Goal: Task Accomplishment & Management: Manage account settings

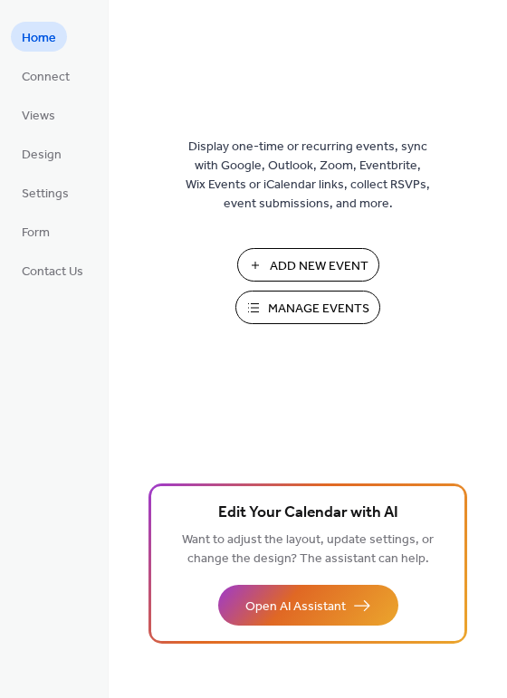
click at [356, 292] on button "Manage Events" at bounding box center [307, 308] width 145 height 34
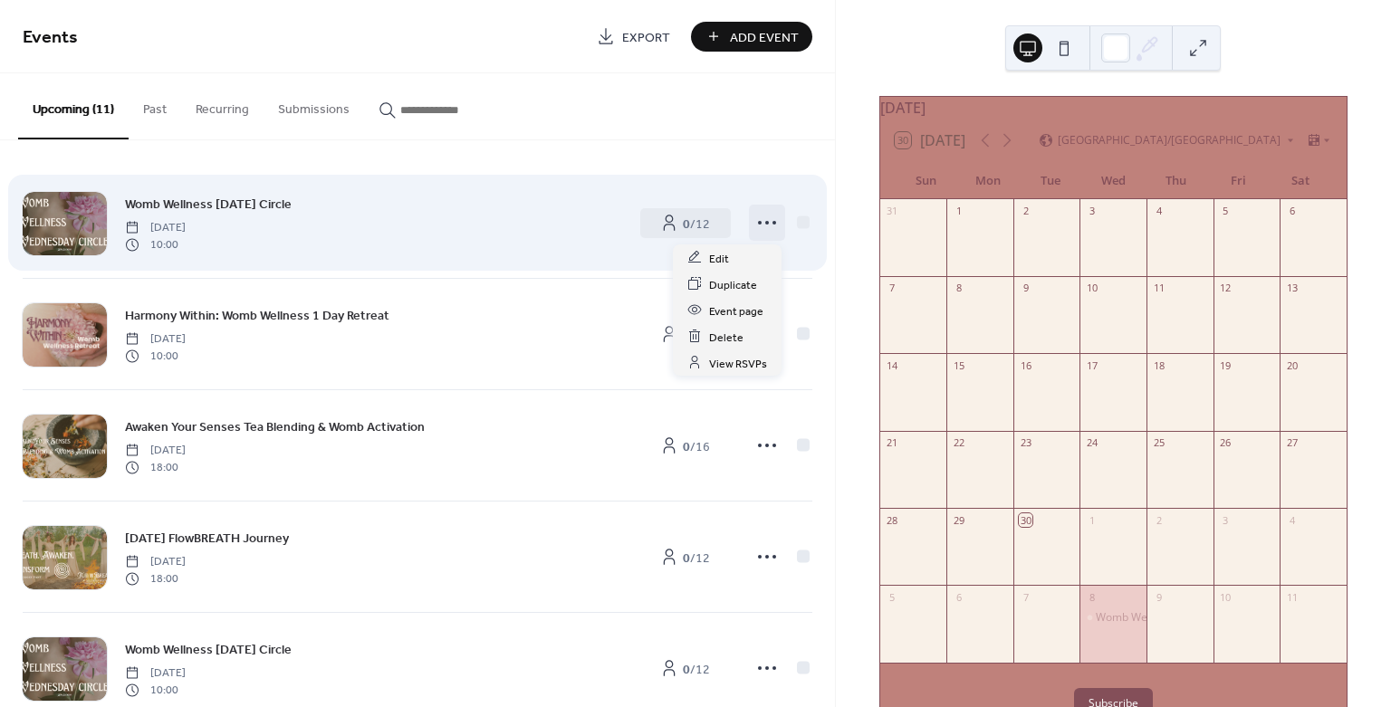
click at [773, 226] on icon at bounding box center [766, 222] width 29 height 29
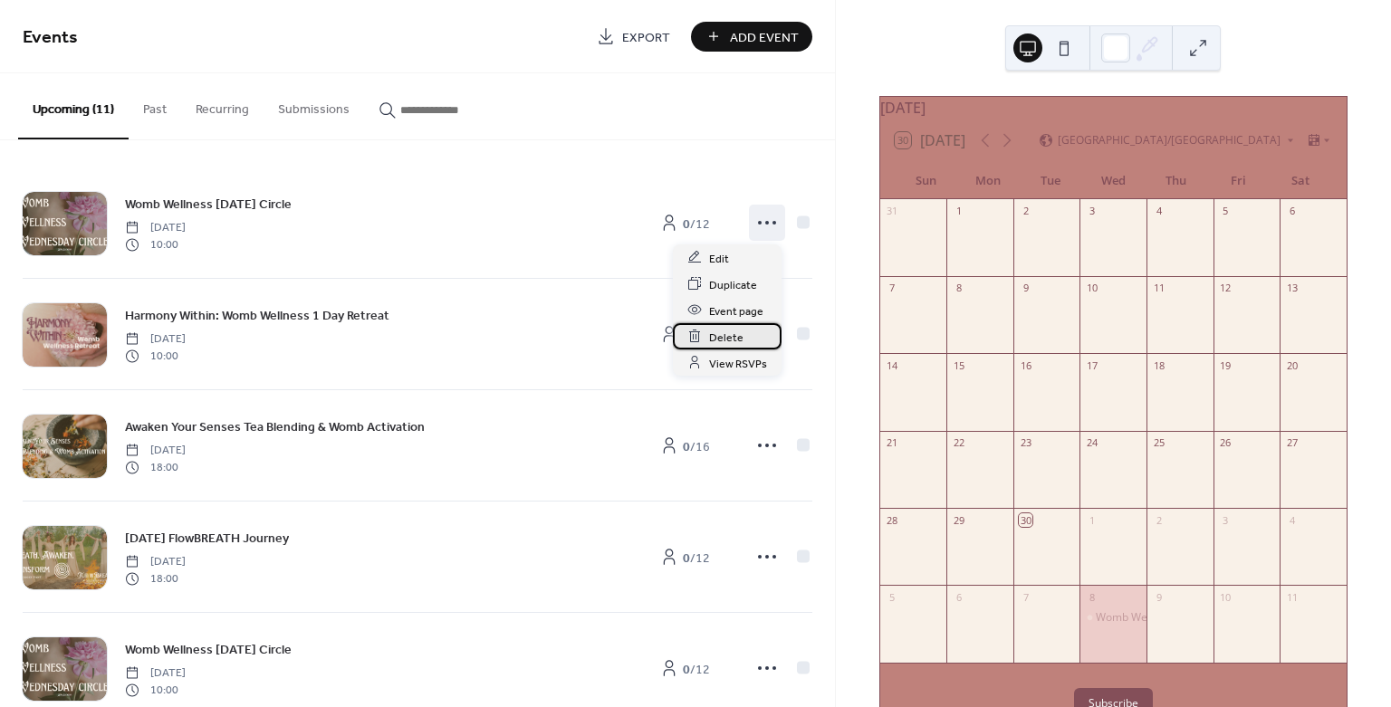
click at [736, 346] on span "Delete" at bounding box center [726, 337] width 34 height 19
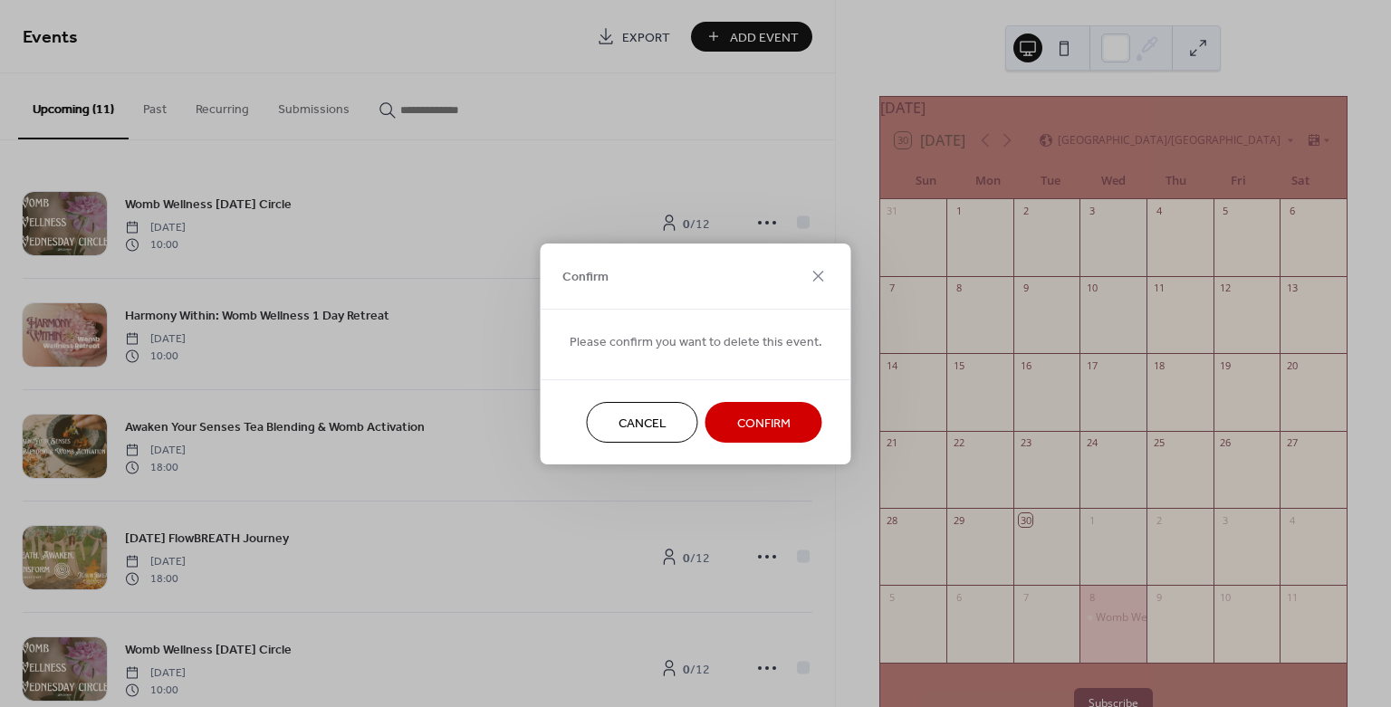
click at [760, 407] on button "Confirm" at bounding box center [763, 422] width 117 height 41
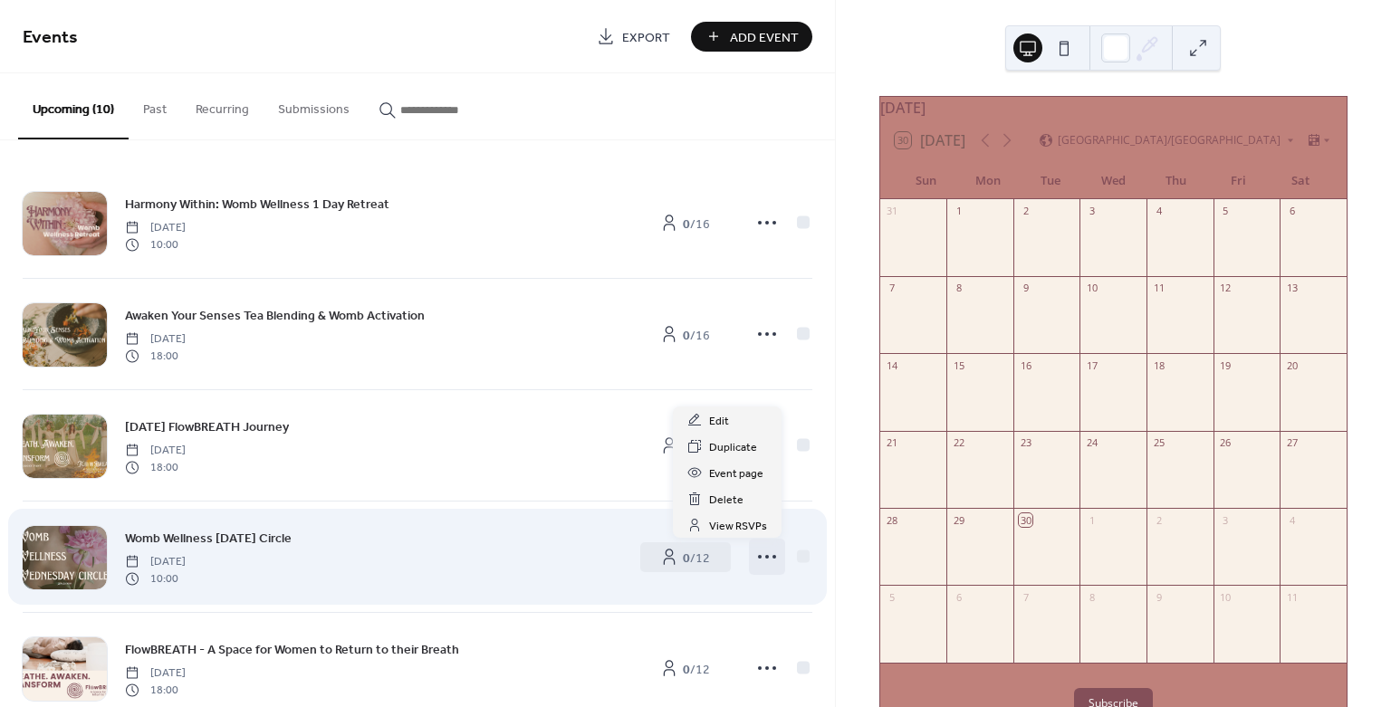
click at [752, 563] on icon at bounding box center [766, 556] width 29 height 29
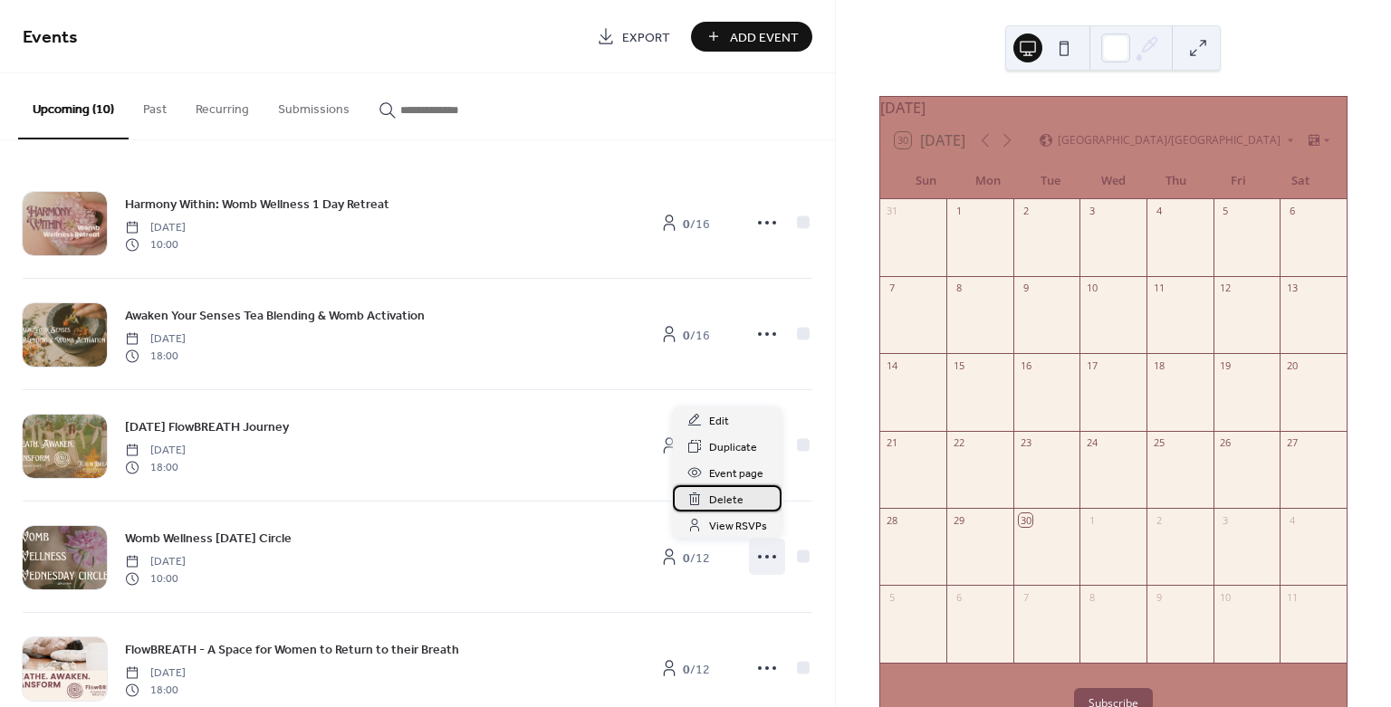
click at [762, 487] on div "Delete" at bounding box center [727, 498] width 109 height 26
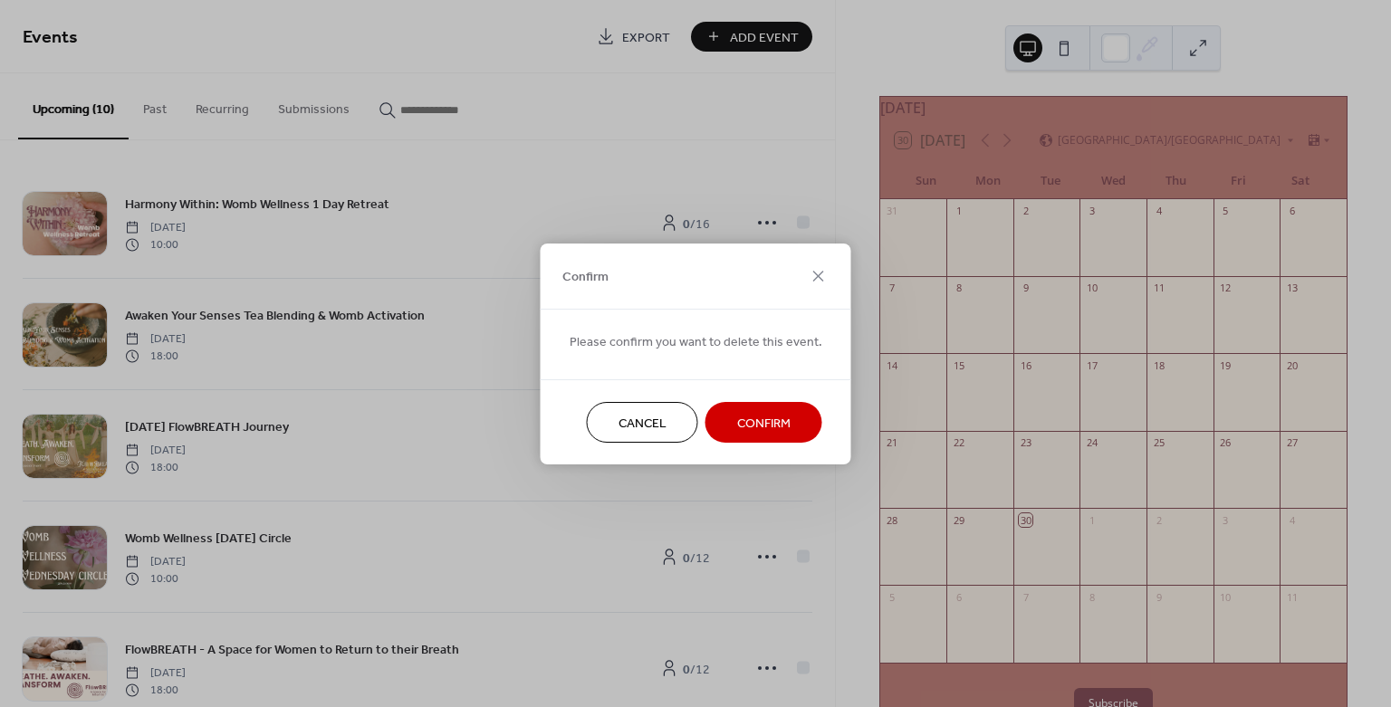
click at [766, 418] on span "Confirm" at bounding box center [763, 423] width 53 height 19
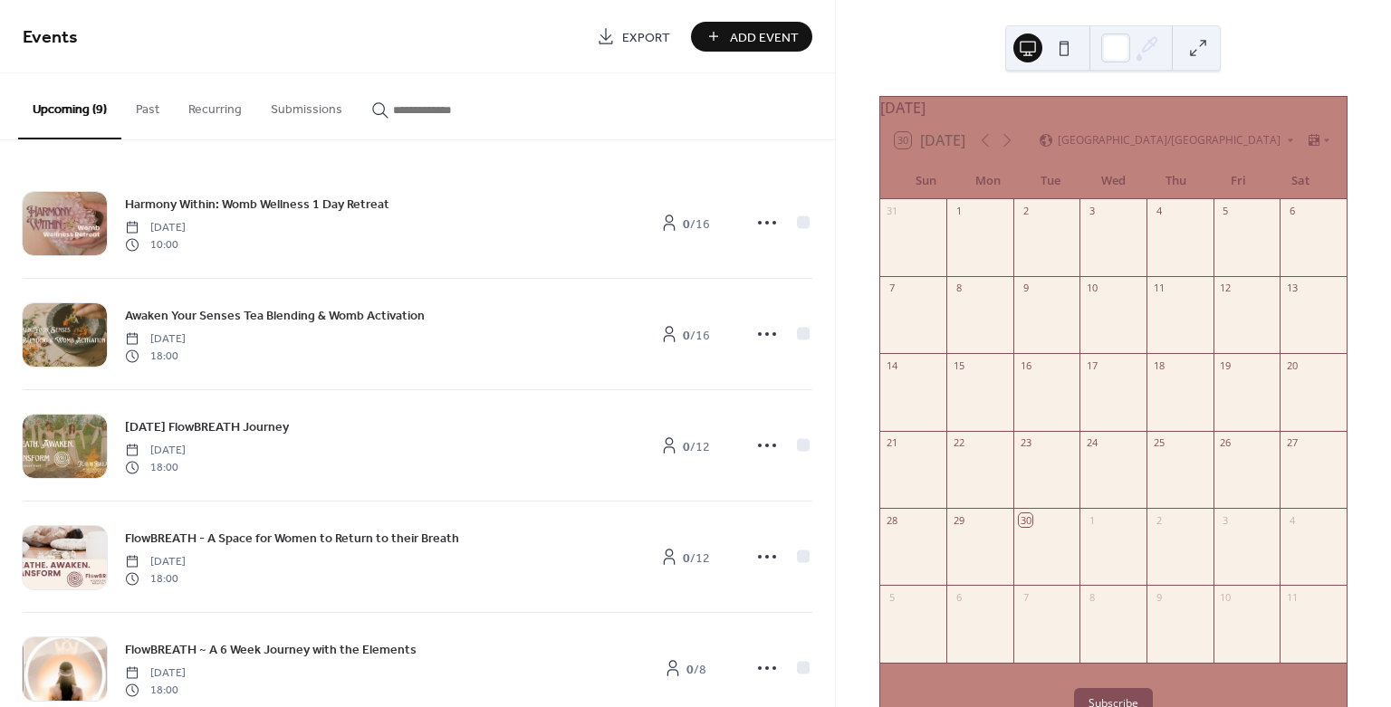
click at [836, 632] on div "[DATE] 30 [DATE] [GEOGRAPHIC_DATA]/[GEOGRAPHIC_DATA] Sun Mon Tue Wed Thu Fri Sa…" at bounding box center [1113, 353] width 555 height 707
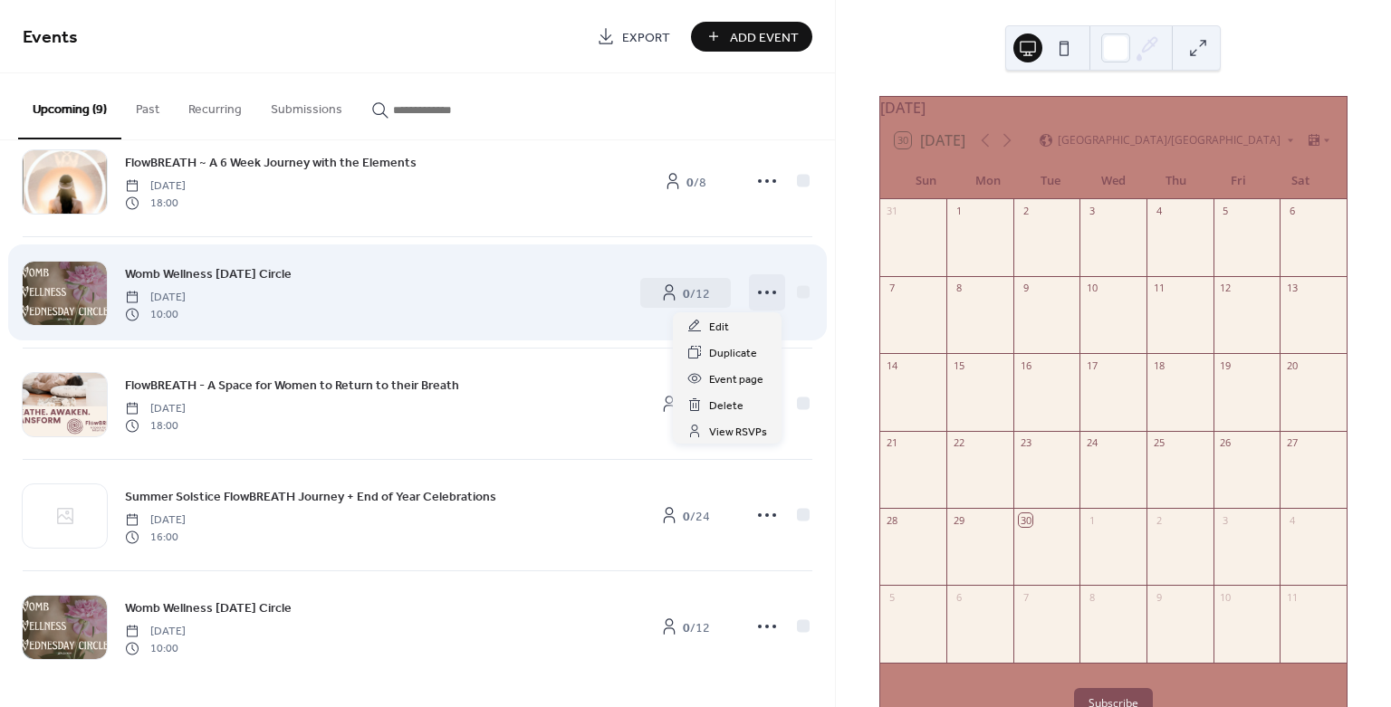
click at [758, 299] on icon at bounding box center [766, 292] width 29 height 29
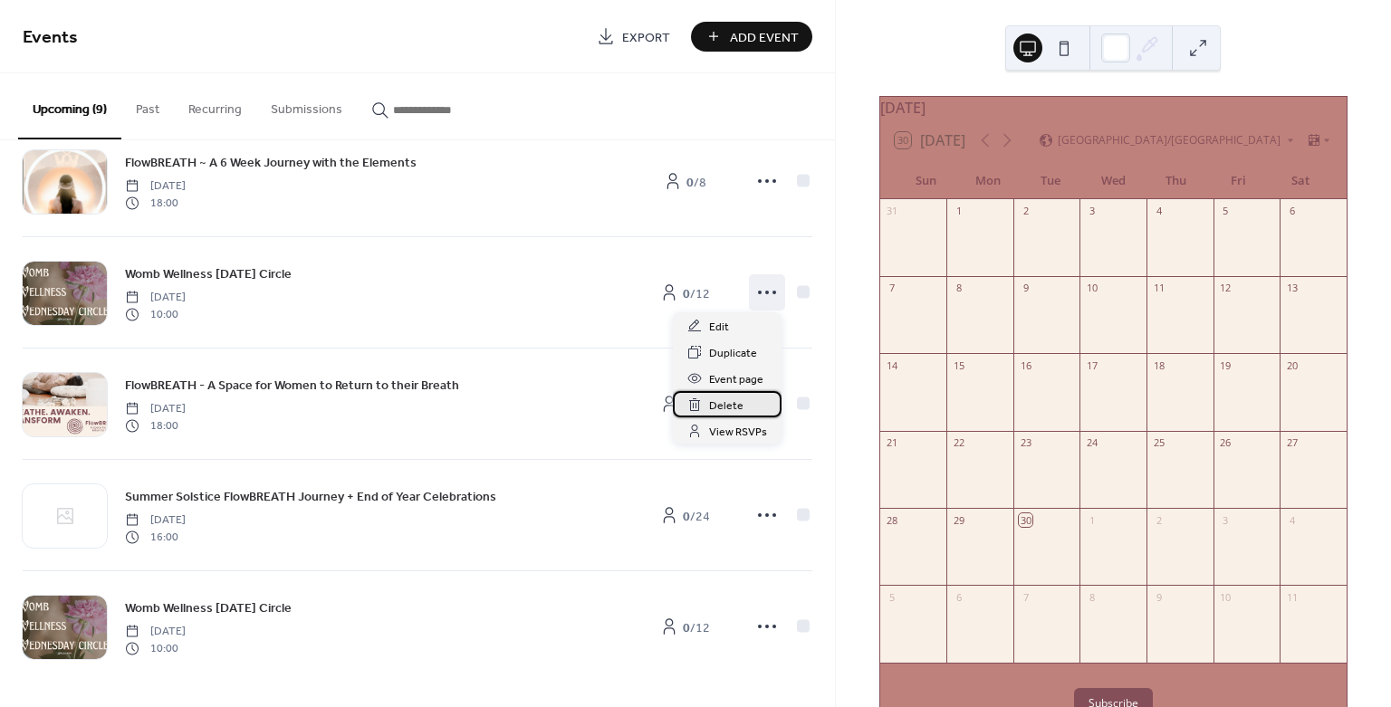
click at [738, 401] on span "Delete" at bounding box center [726, 406] width 34 height 19
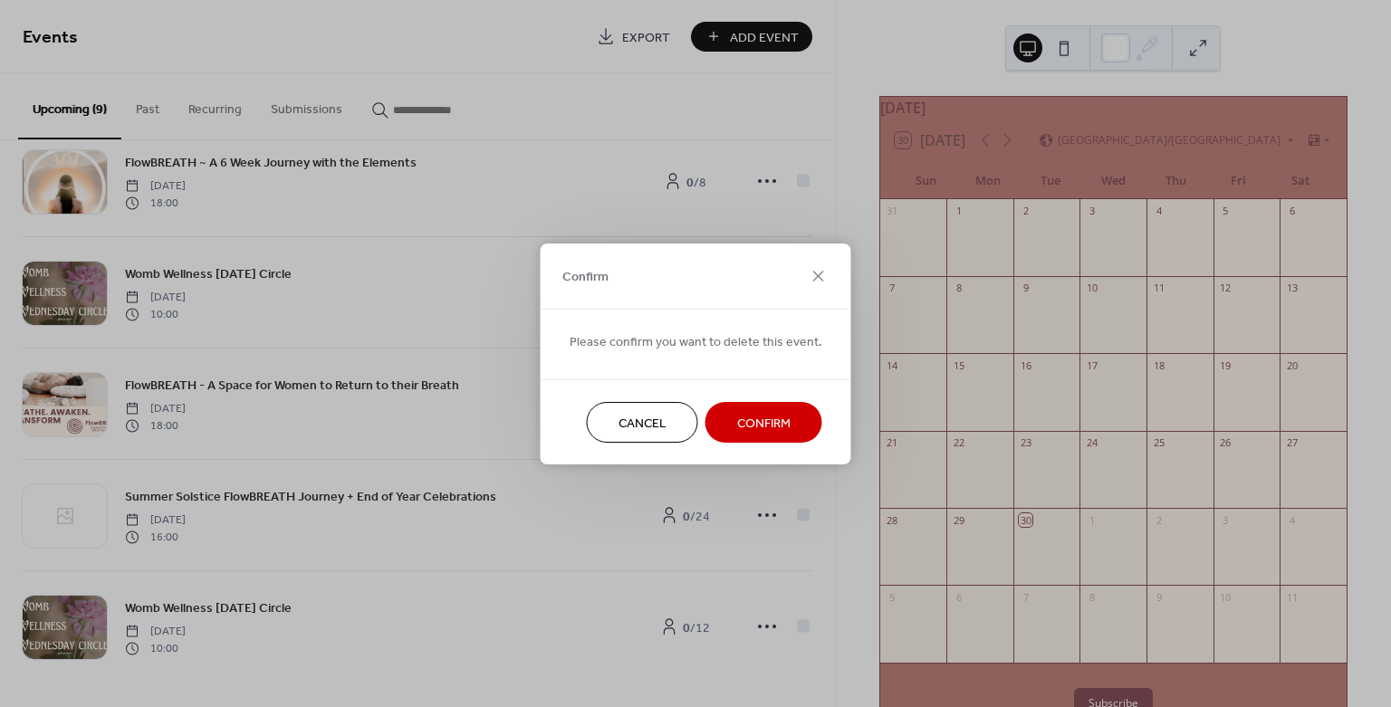
click at [737, 417] on span "Confirm" at bounding box center [763, 423] width 53 height 19
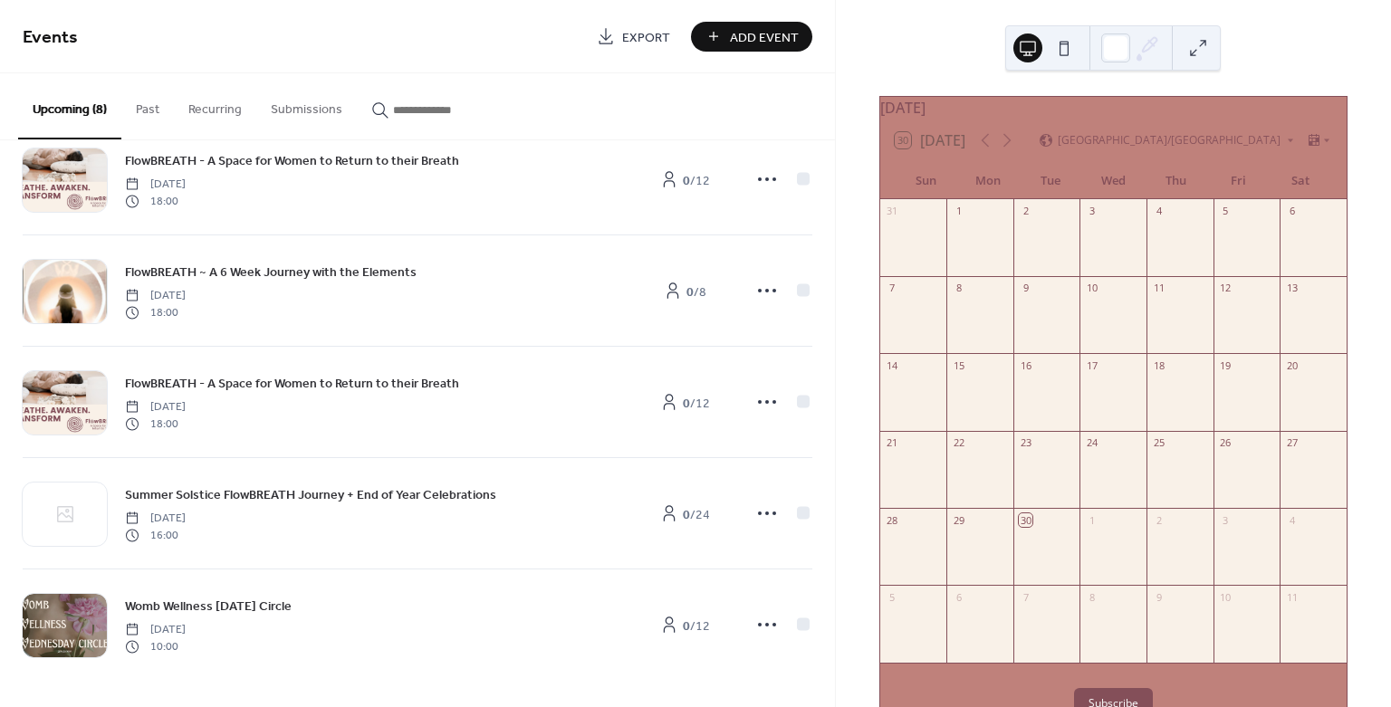
scroll to position [377, 0]
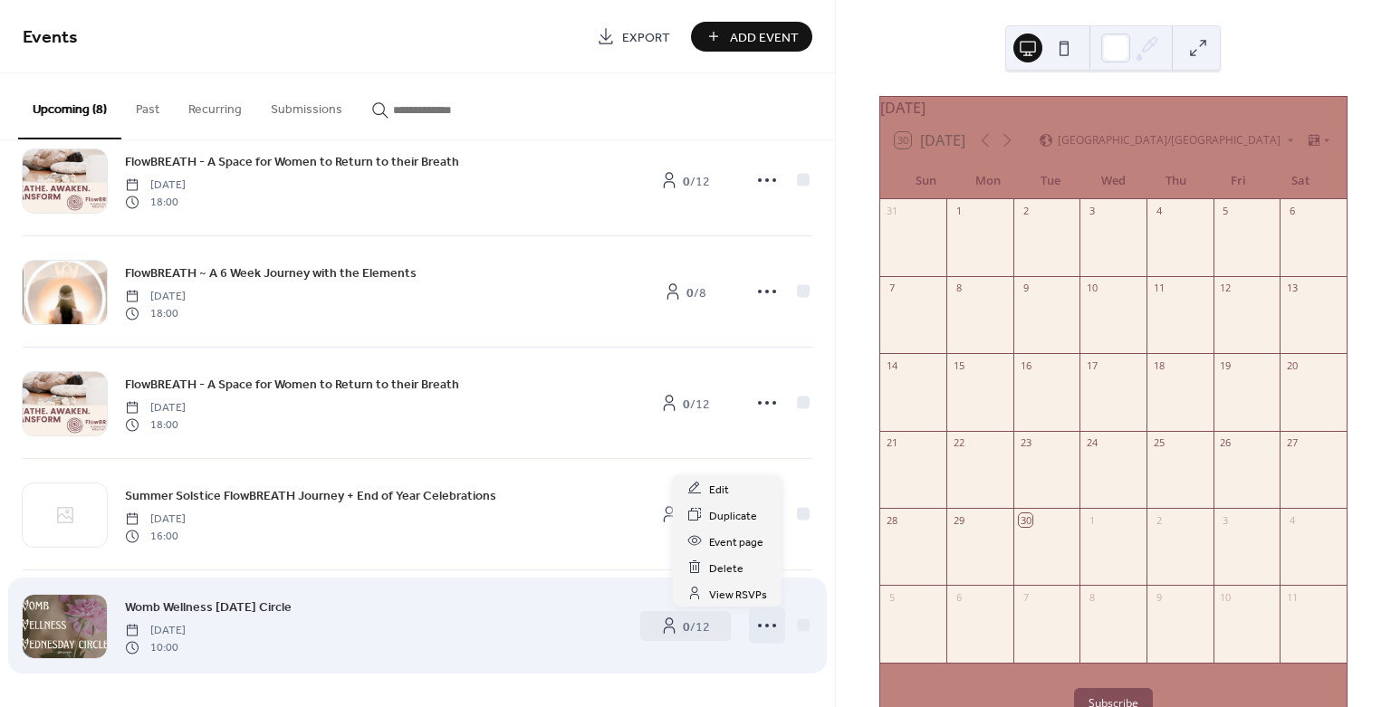
click at [762, 632] on icon at bounding box center [766, 625] width 29 height 29
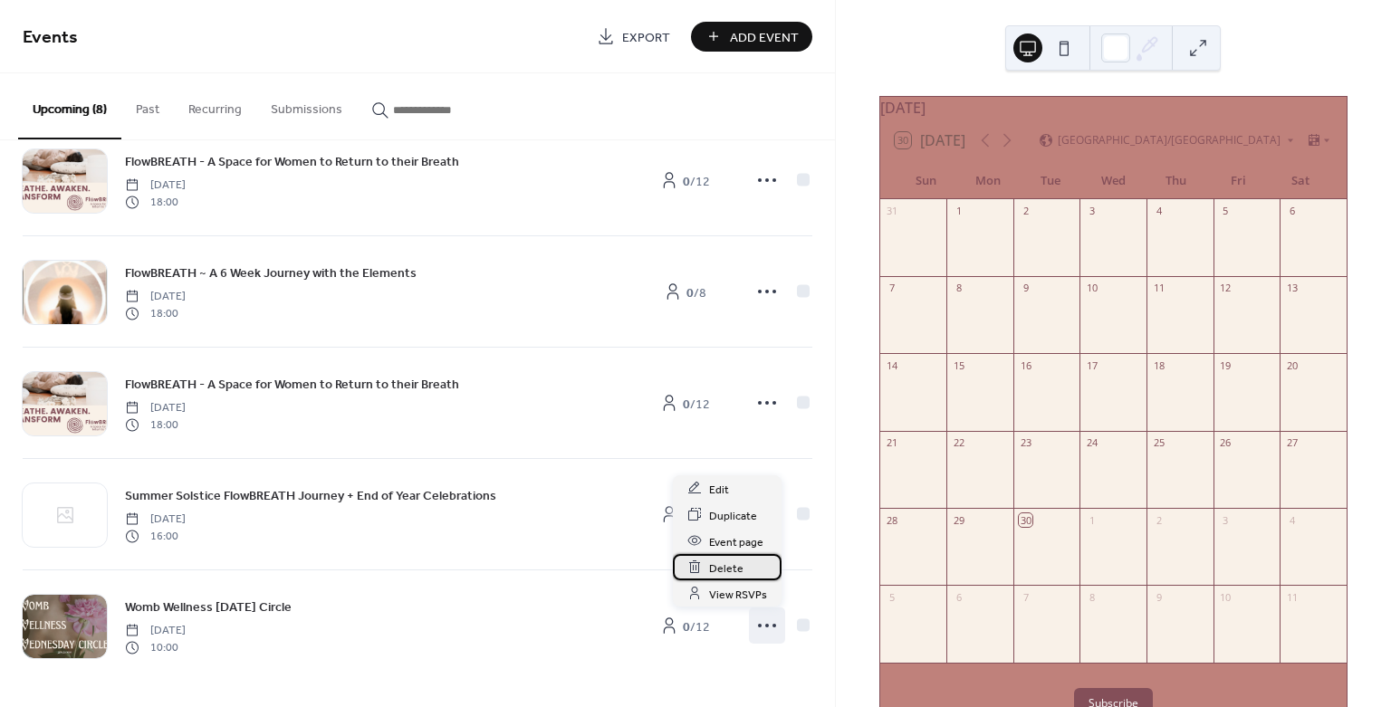
click at [754, 567] on div "Delete" at bounding box center [727, 567] width 109 height 26
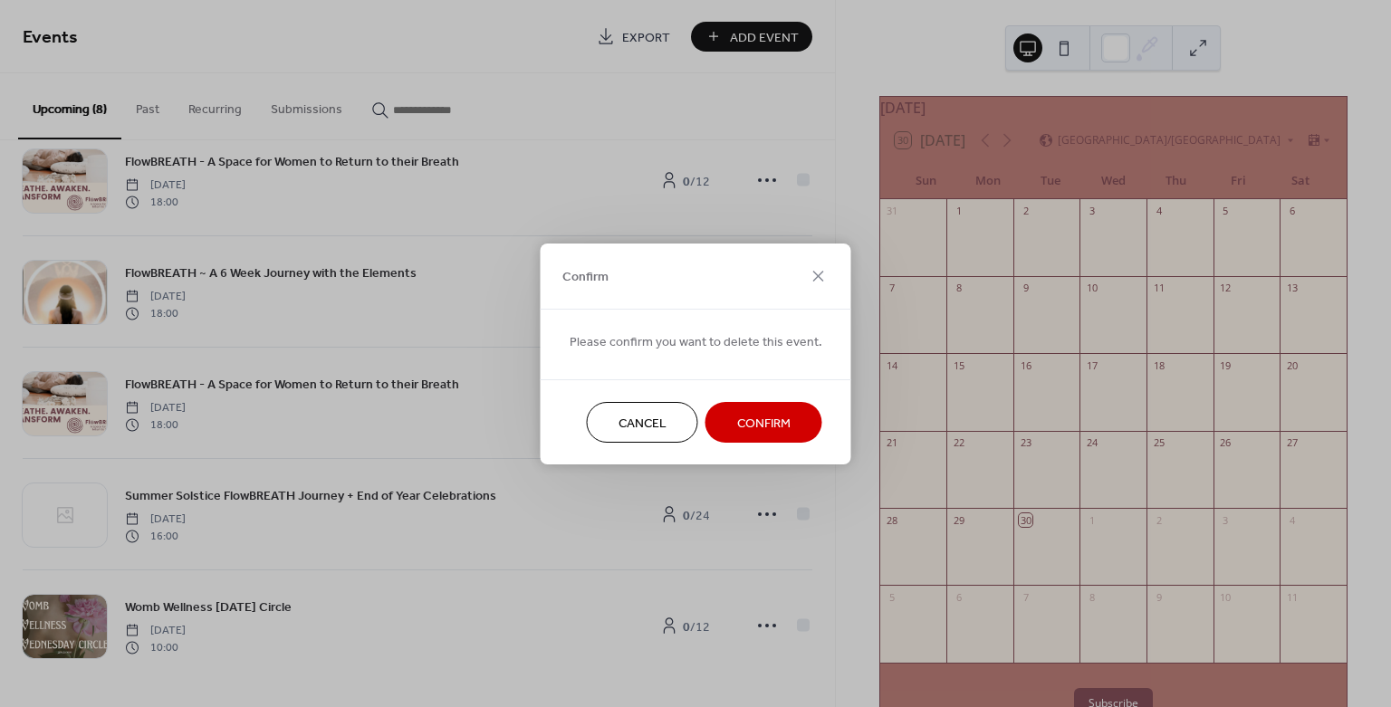
click at [794, 427] on button "Confirm" at bounding box center [763, 422] width 117 height 41
